Goal: Task Accomplishment & Management: Complete application form

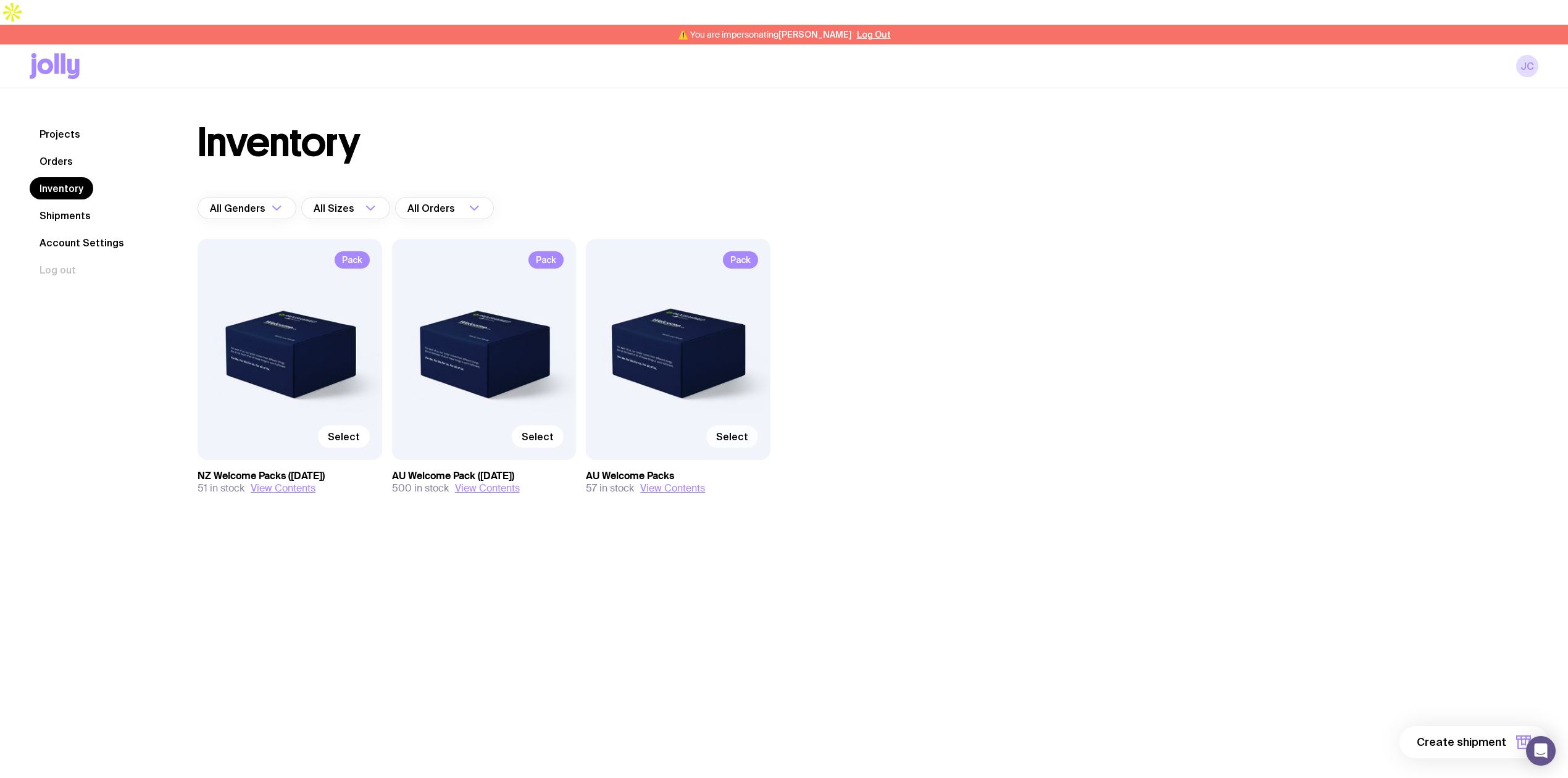
click at [737, 430] on span "Select" at bounding box center [731, 436] width 32 height 13
click at [0, 0] on input "Select" at bounding box center [0, 0] width 0 height 0
click at [1495, 744] on span "1 item" at bounding box center [1491, 741] width 31 height 15
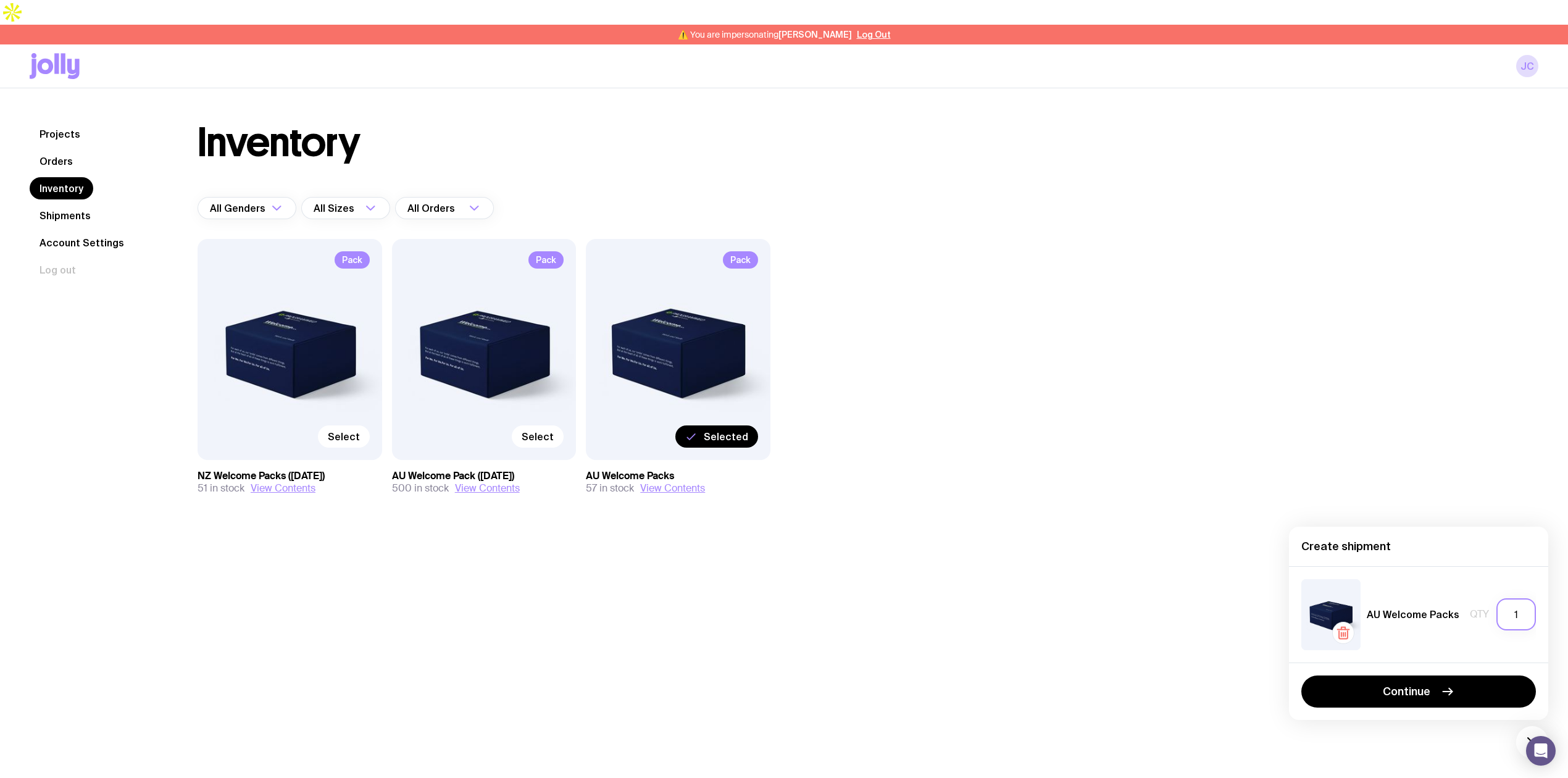
drag, startPoint x: 1519, startPoint y: 618, endPoint x: 1511, endPoint y: 616, distance: 8.2
click at [1511, 616] on input "1" at bounding box center [1516, 614] width 40 height 32
type input "37"
click at [1411, 683] on button "Continue" at bounding box center [1418, 690] width 234 height 32
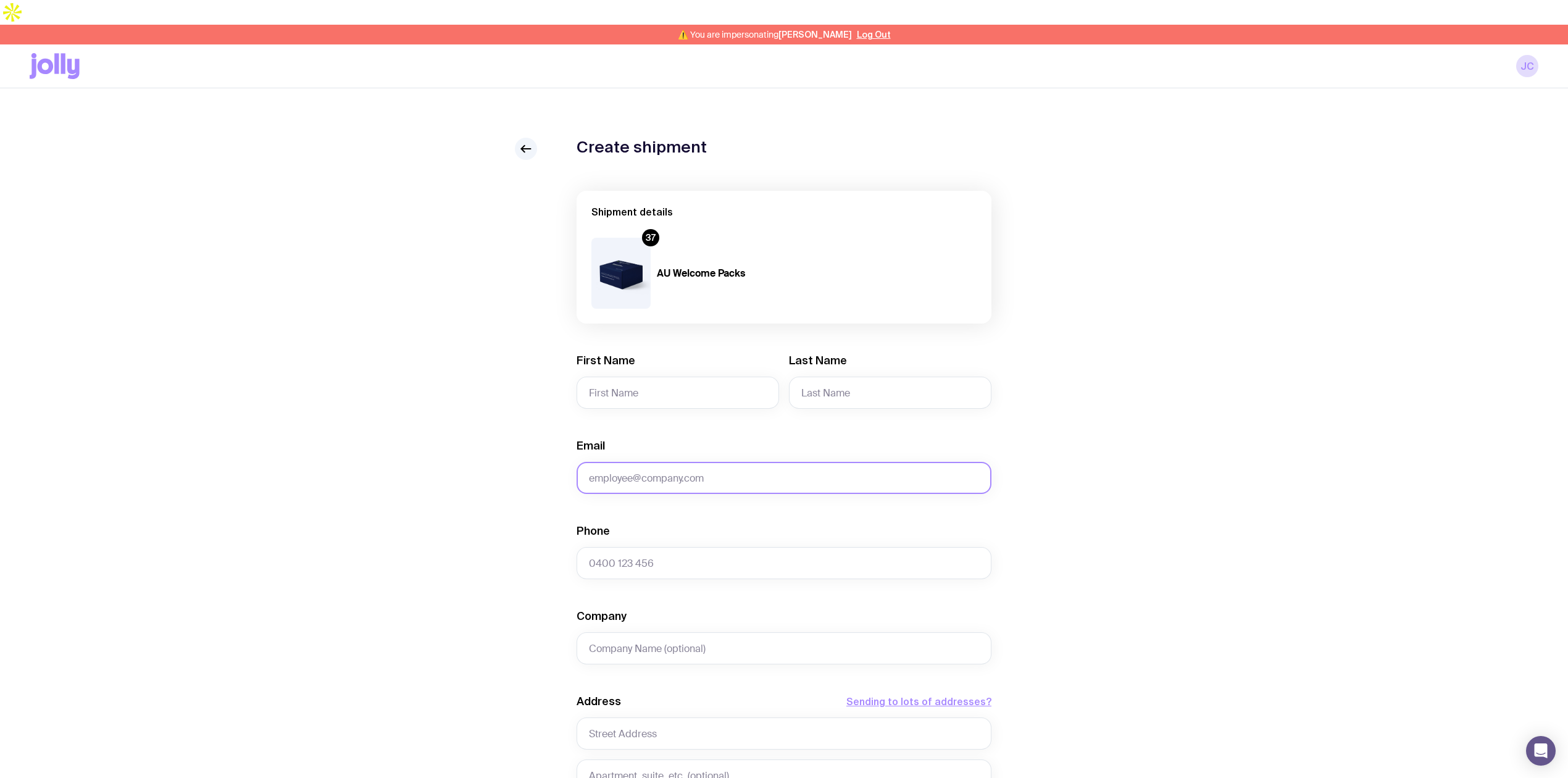
click at [712, 462] on input "Email" at bounding box center [784, 477] width 415 height 32
paste input "[PERSON_NAME][EMAIL_ADDRESS][PERSON_NAME][DOMAIN_NAME]"
type input "[PERSON_NAME][EMAIL_ADDRESS][PERSON_NAME][DOMAIN_NAME]"
click at [624, 376] on input "First Name" at bounding box center [678, 392] width 202 height 32
click at [611, 376] on input "First Name" at bounding box center [678, 392] width 202 height 32
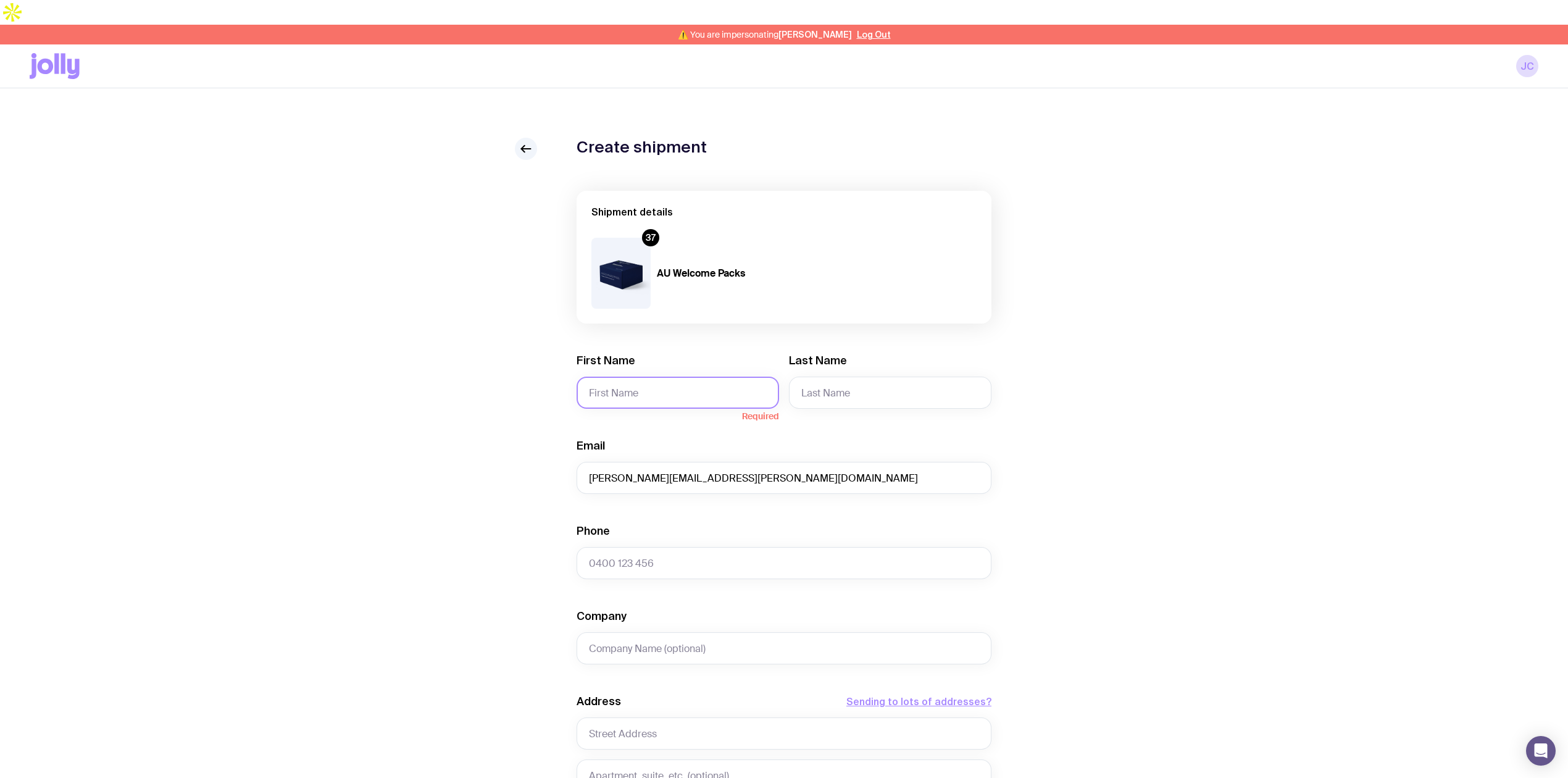
paste input "[PERSON_NAME]"
type input "[PERSON_NAME]"
click at [856, 376] on input "Last Name" at bounding box center [890, 392] width 202 height 32
paste input "[PERSON_NAME]"
type input "[PERSON_NAME]"
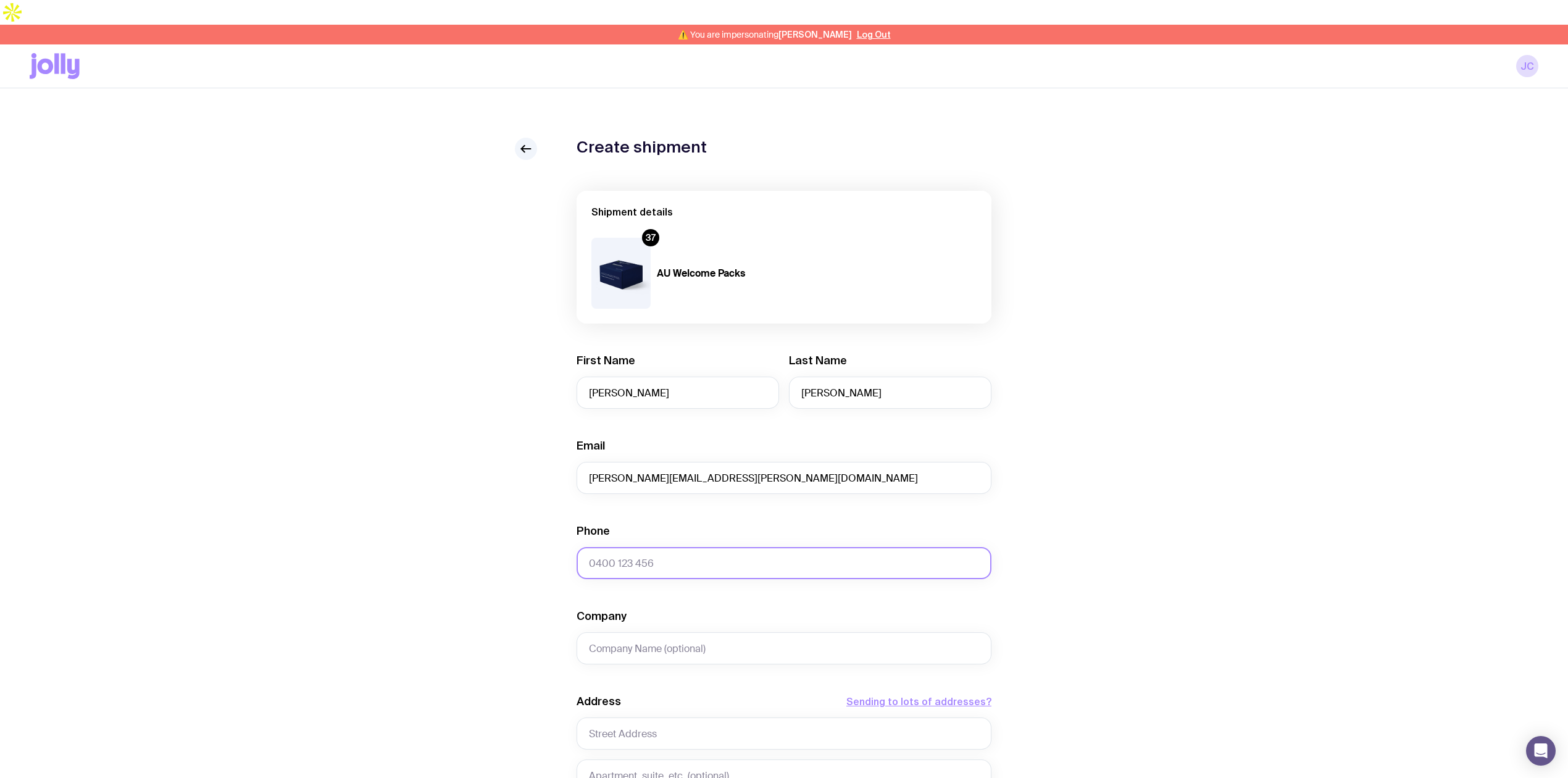
click at [655, 547] on input "Phone" at bounding box center [784, 562] width 415 height 32
paste input "0428 871 108"
type input "0428 871 108"
click at [615, 718] on input "text" at bounding box center [784, 733] width 415 height 32
paste input "[STREET_ADDRESS]"
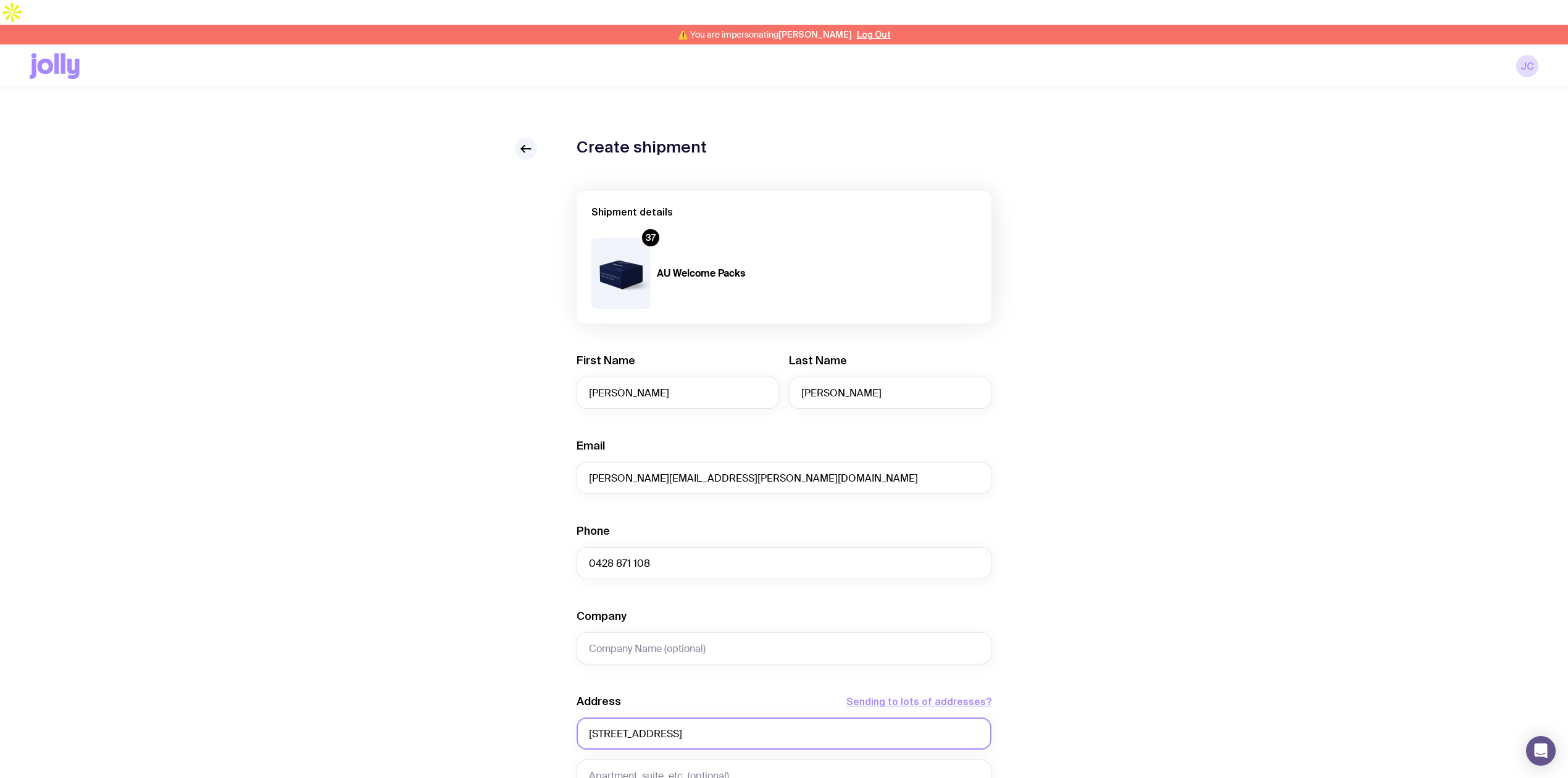
scroll to position [82, 0]
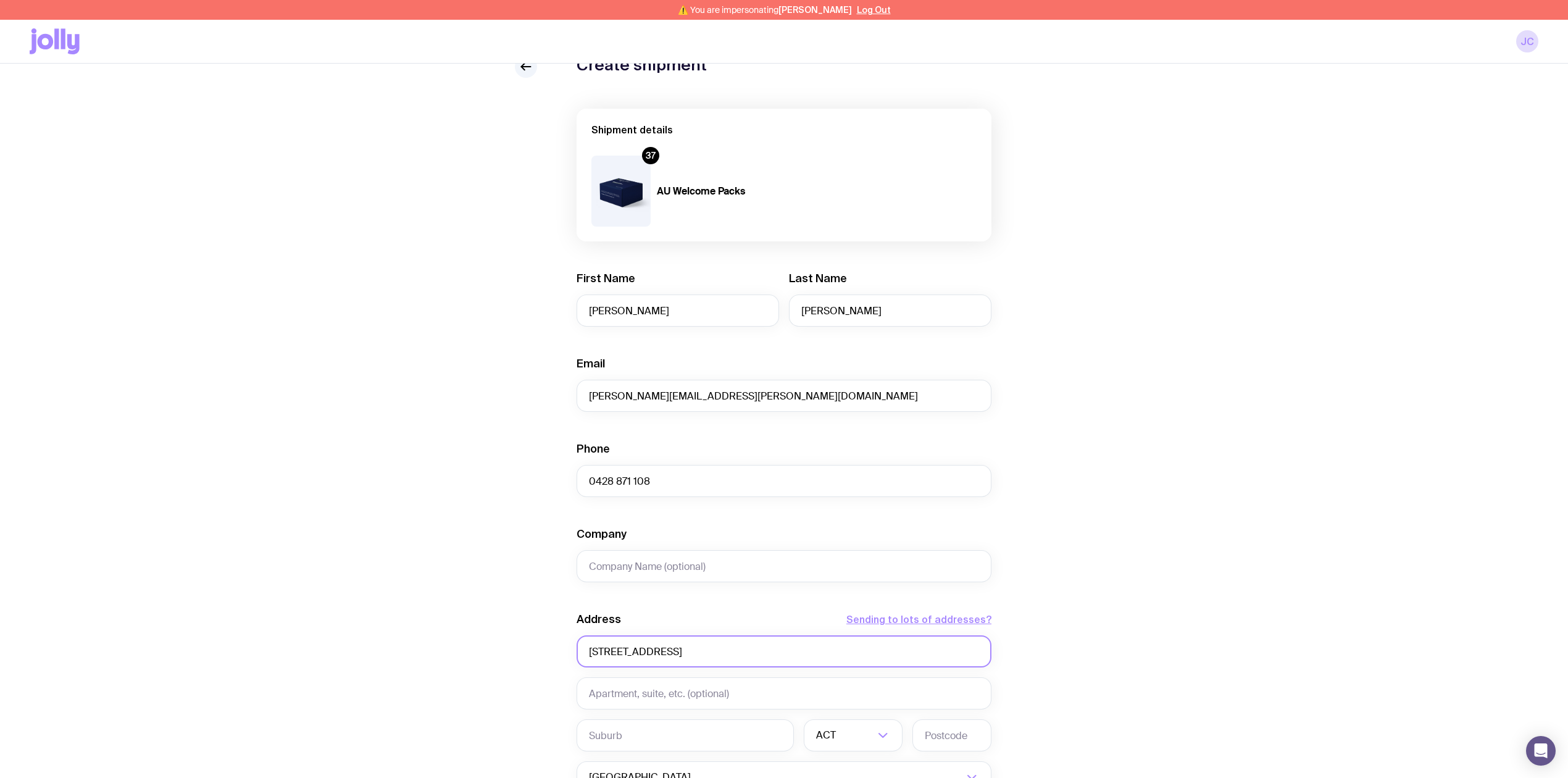
type input "[STREET_ADDRESS]"
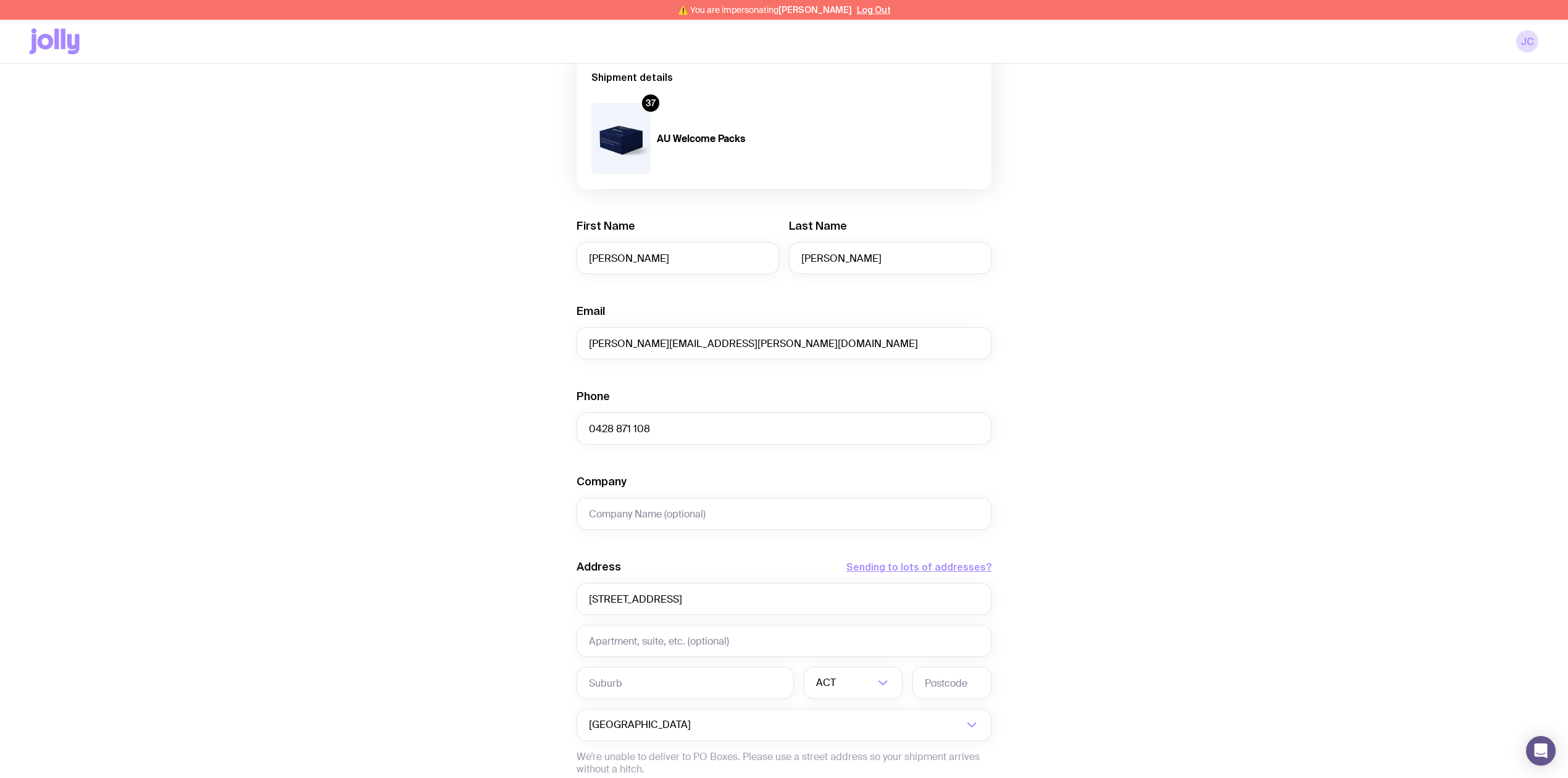
scroll to position [164, 0]
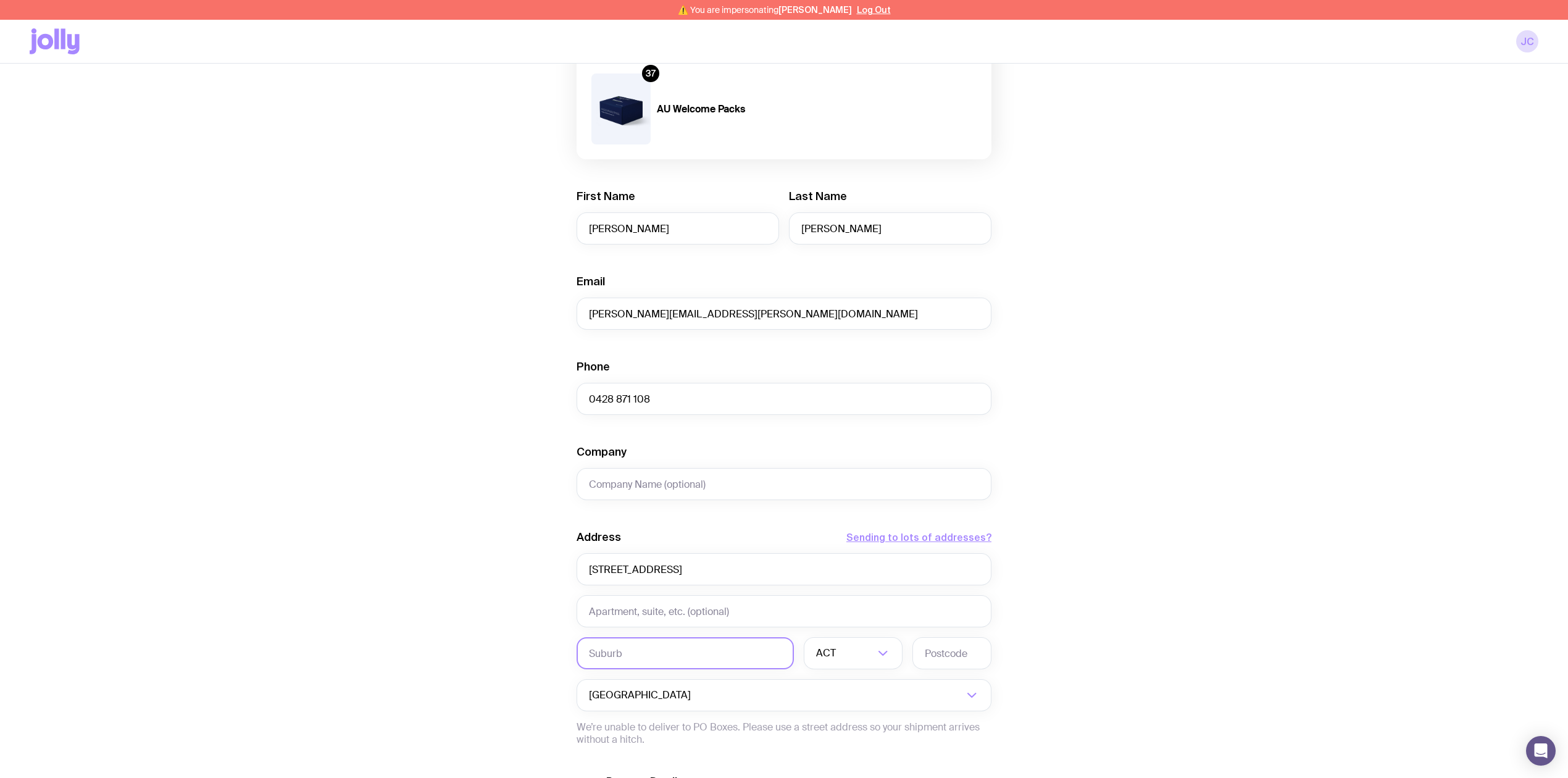
click at [615, 637] on input "text" at bounding box center [685, 653] width 217 height 32
paste input "Chippendale"
type input "Chippendale"
click at [837, 637] on input "Search for option" at bounding box center [845, 653] width 58 height 32
drag, startPoint x: 837, startPoint y: 692, endPoint x: 878, endPoint y: 647, distance: 60.9
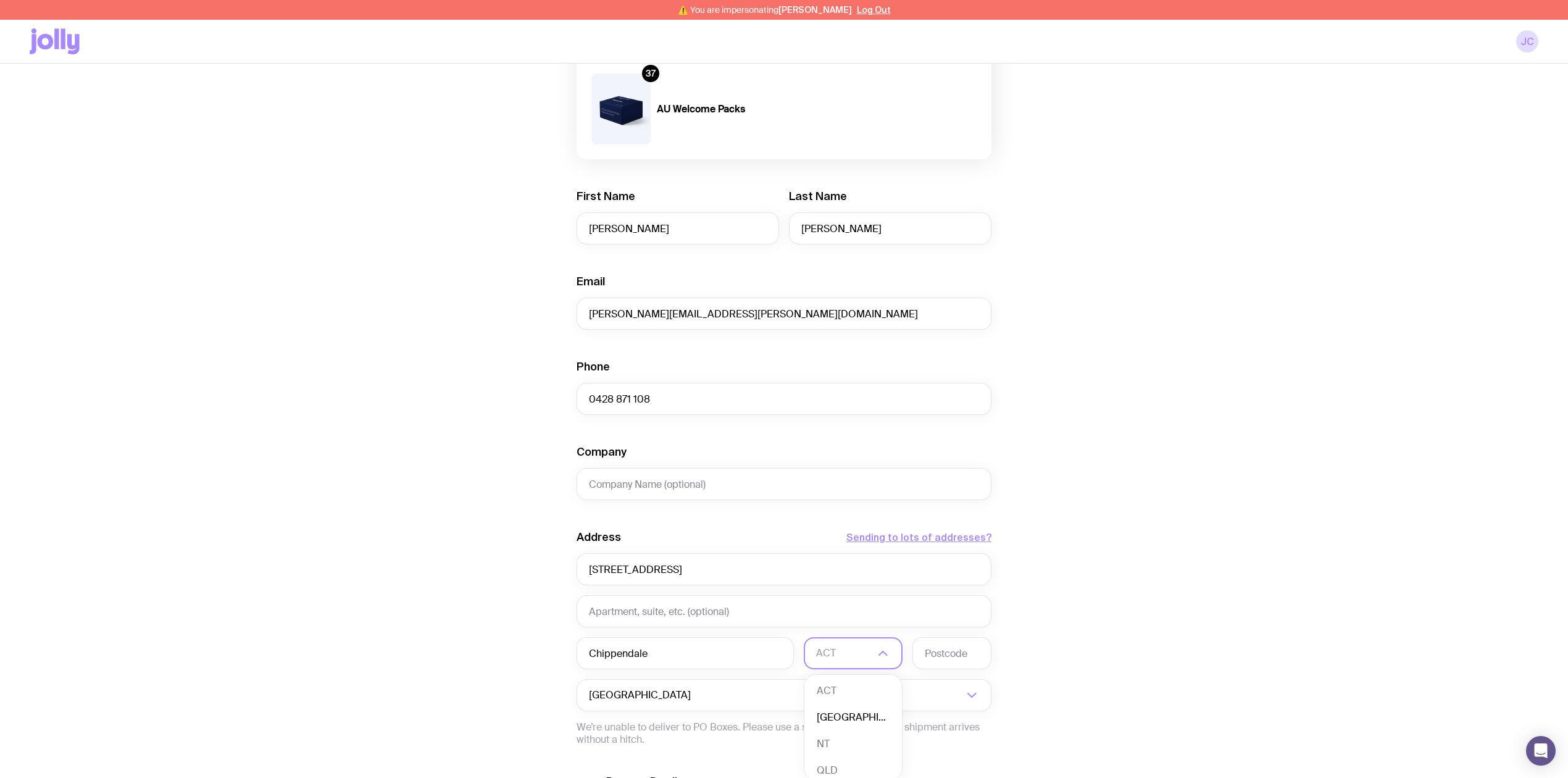
click at [837, 704] on li "[GEOGRAPHIC_DATA]" at bounding box center [853, 717] width 97 height 26
drag, startPoint x: 966, startPoint y: 630, endPoint x: 976, endPoint y: 627, distance: 10.4
click at [966, 637] on input "text" at bounding box center [951, 653] width 79 height 32
type input "2008"
click at [1129, 537] on div "Create shipment Shipment details 37 AU Welcome Packs First Name [PERSON_NAME] L…" at bounding box center [783, 442] width 1509 height 938
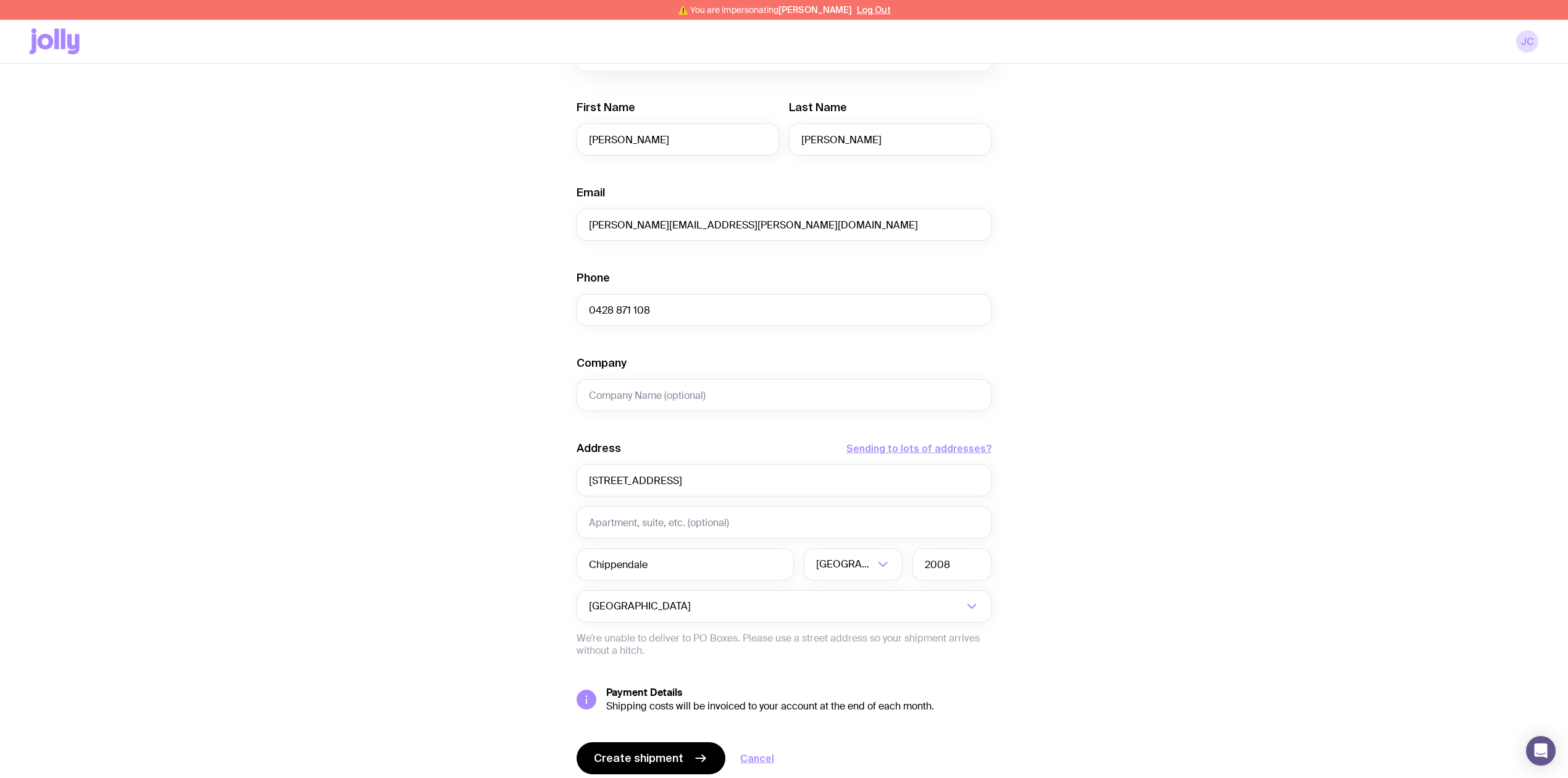
scroll to position [274, 0]
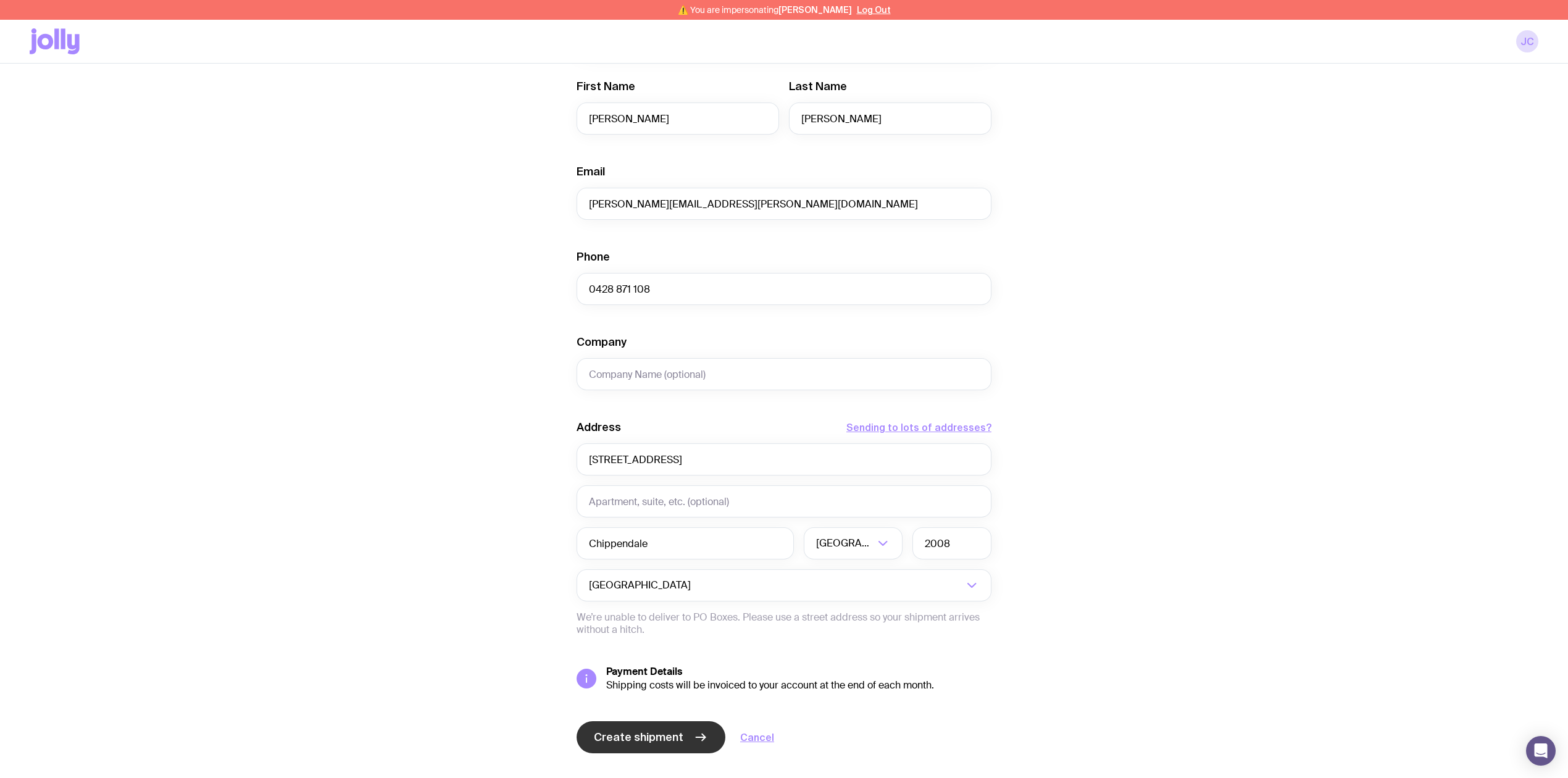
click at [621, 729] on span "Create shipment" at bounding box center [639, 736] width 89 height 15
